Goal: Obtain resource: Download file/media

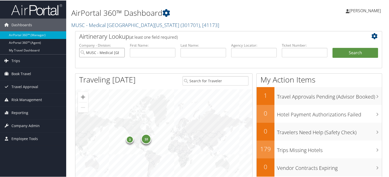
click at [120, 51] on input "MUSC - Medical [GEOGRAPHIC_DATA][US_STATE]" at bounding box center [102, 51] width 46 height 9
click at [298, 54] on input "text" at bounding box center [305, 51] width 46 height 9
paste input "000059309"
type input "000059309"
click at [351, 52] on button "Search" at bounding box center [356, 52] width 46 height 10
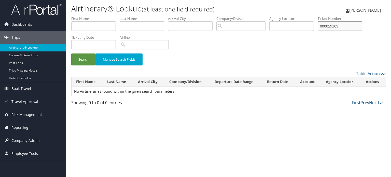
drag, startPoint x: 346, startPoint y: 25, endPoint x: 319, endPoint y: 21, distance: 27.3
click at [319, 16] on ul "First Name Last Name Departure City Arrival City Company/Division Airport/City …" at bounding box center [228, 16] width 315 height 0
click at [280, 27] on input "text" at bounding box center [291, 25] width 45 height 9
paste input "DKS146"
type input "DKS146"
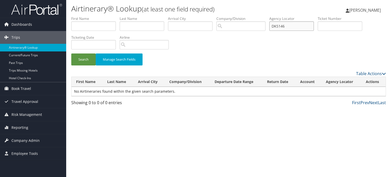
click at [71, 53] on button "Search" at bounding box center [83, 59] width 24 height 12
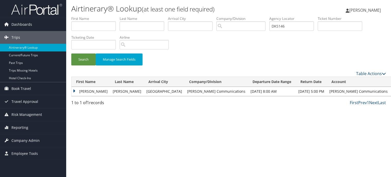
click at [81, 91] on td "ARCHIE J II" at bounding box center [91, 91] width 39 height 9
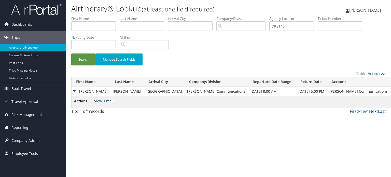
click at [96, 101] on link "View" at bounding box center [98, 101] width 8 height 5
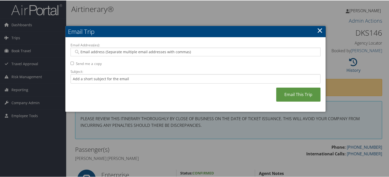
click at [319, 31] on link "×" at bounding box center [320, 30] width 6 height 10
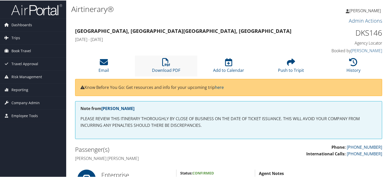
click at [170, 63] on li "Download PDF" at bounding box center [166, 65] width 62 height 21
